Goal: Submit feedback/report problem

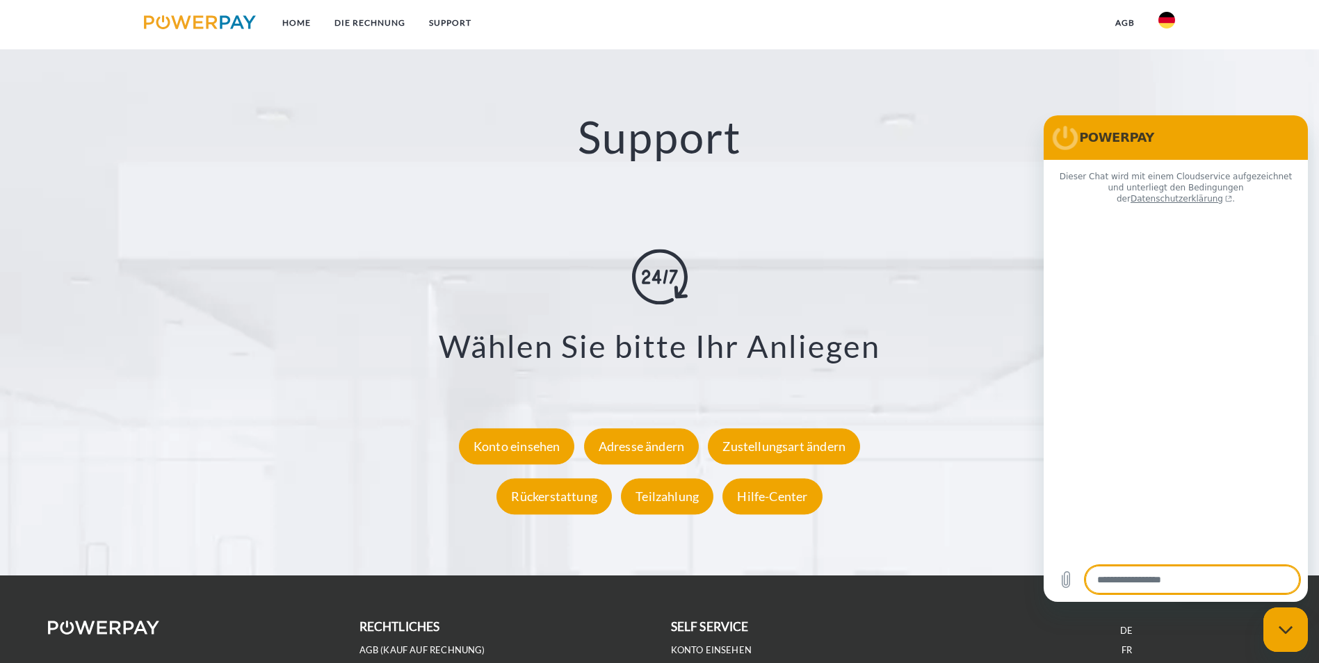
type textarea "*"
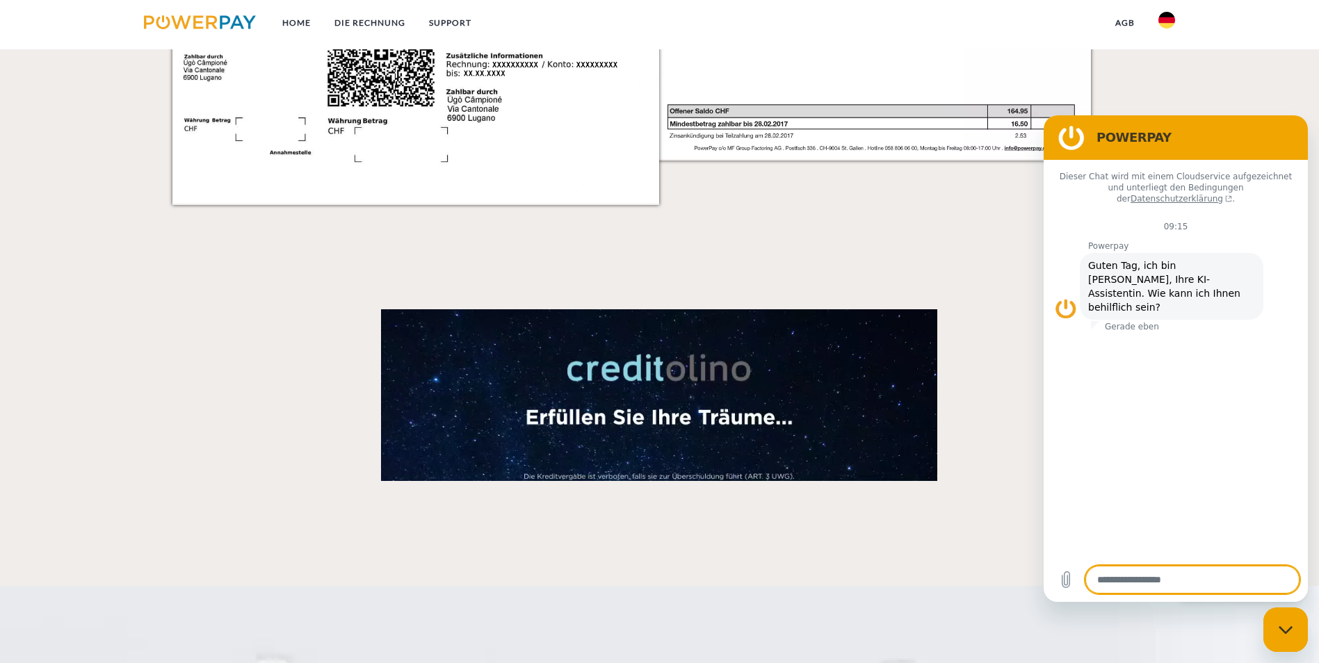
scroll to position [1928, 0]
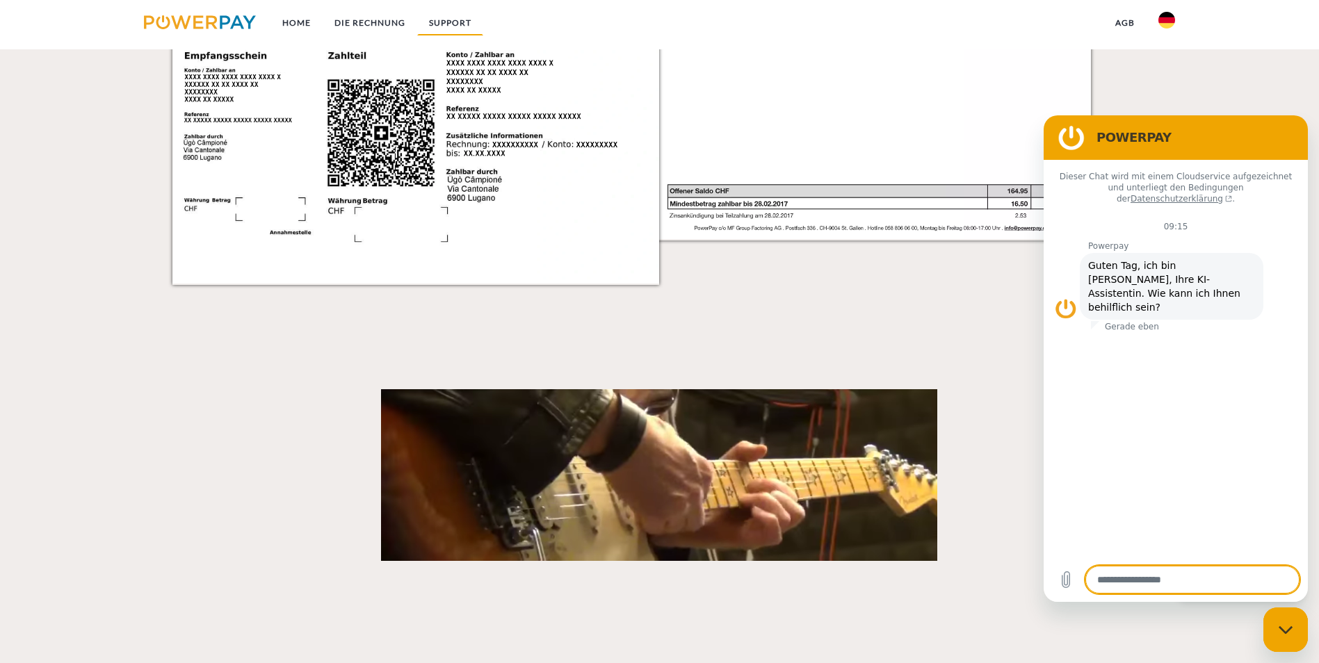
click at [449, 20] on link "SUPPORT" at bounding box center [450, 22] width 66 height 25
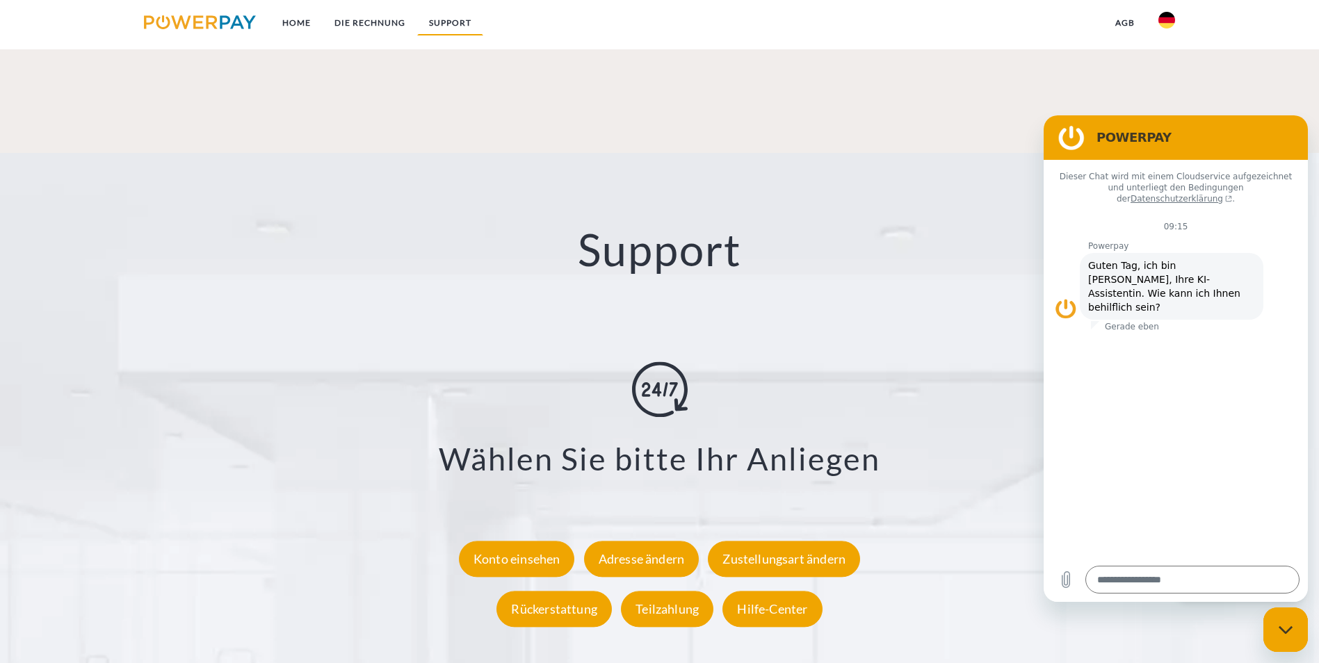
scroll to position [2443, 0]
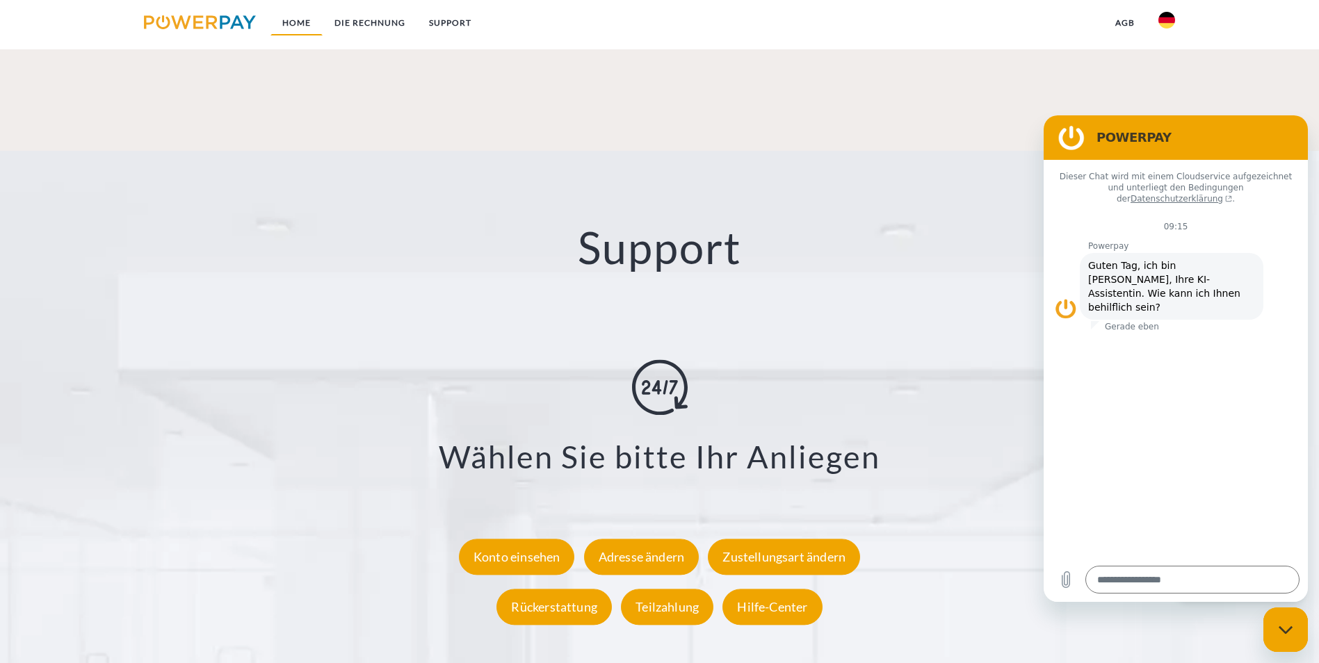
click at [303, 19] on link "Home" at bounding box center [296, 22] width 52 height 25
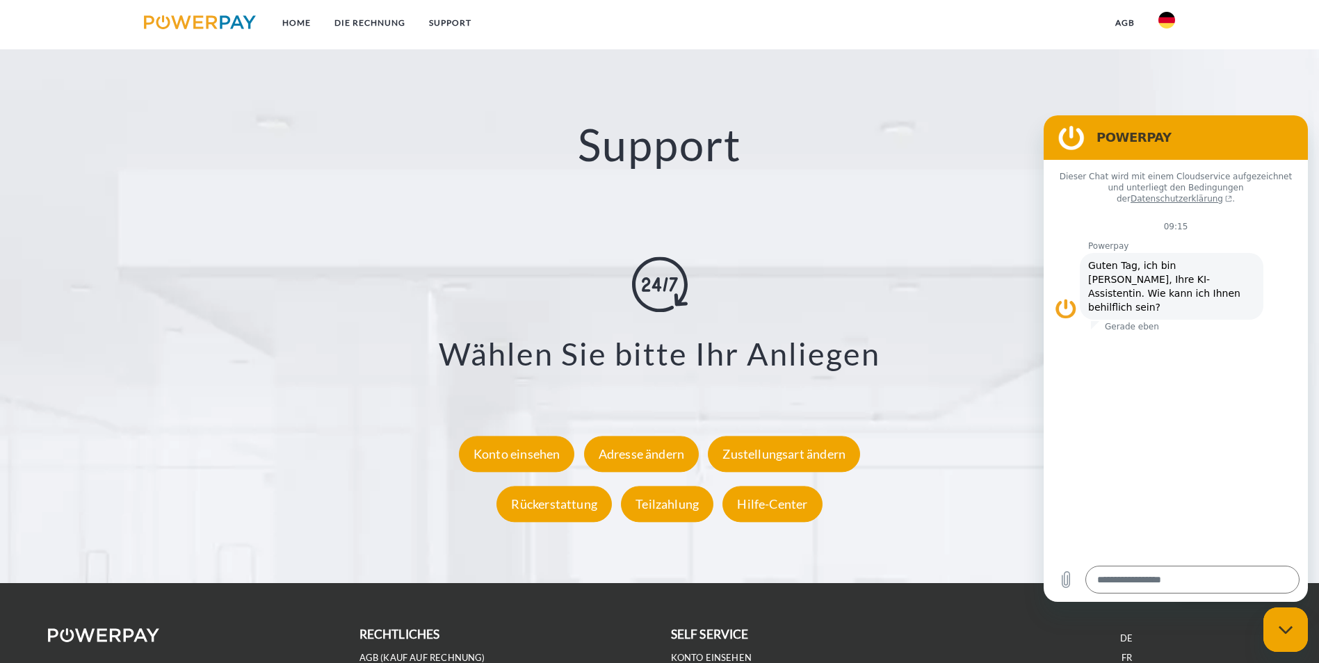
scroll to position [2554, 0]
